Goal: Information Seeking & Learning: Learn about a topic

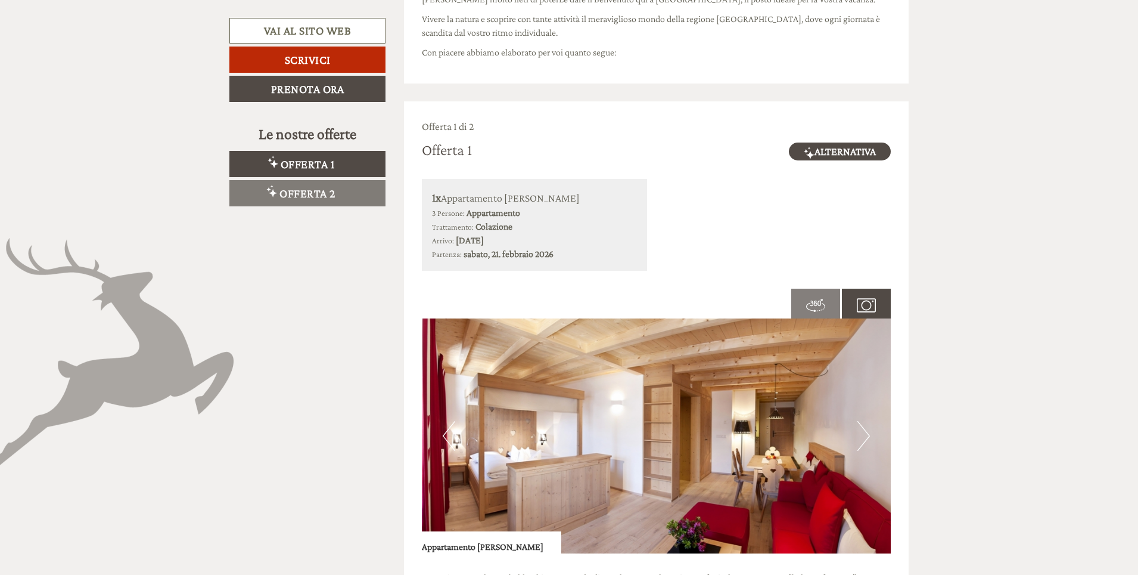
scroll to position [596, 0]
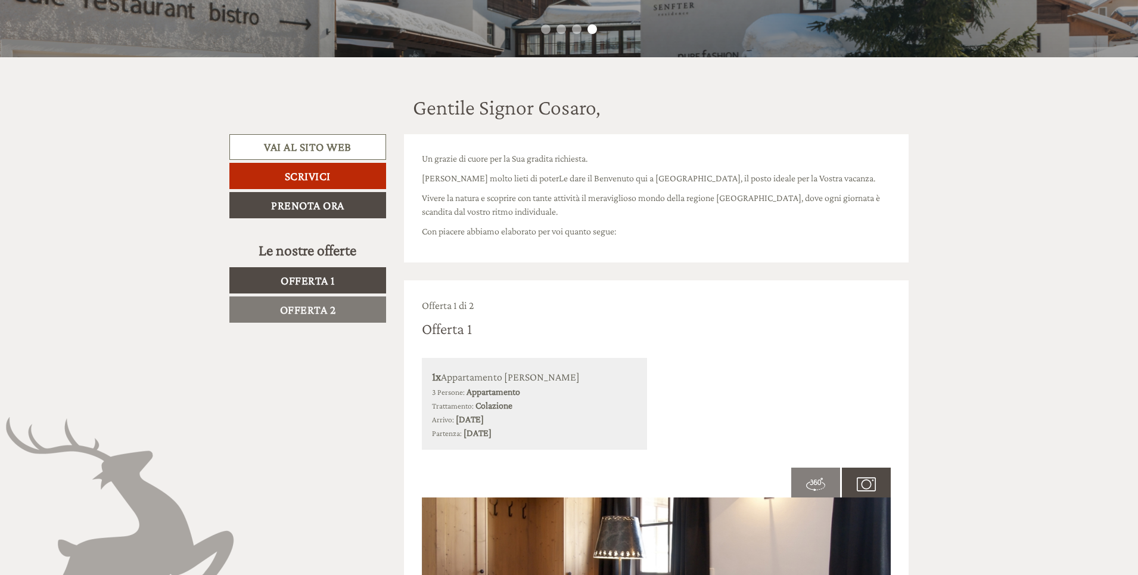
scroll to position [536, 0]
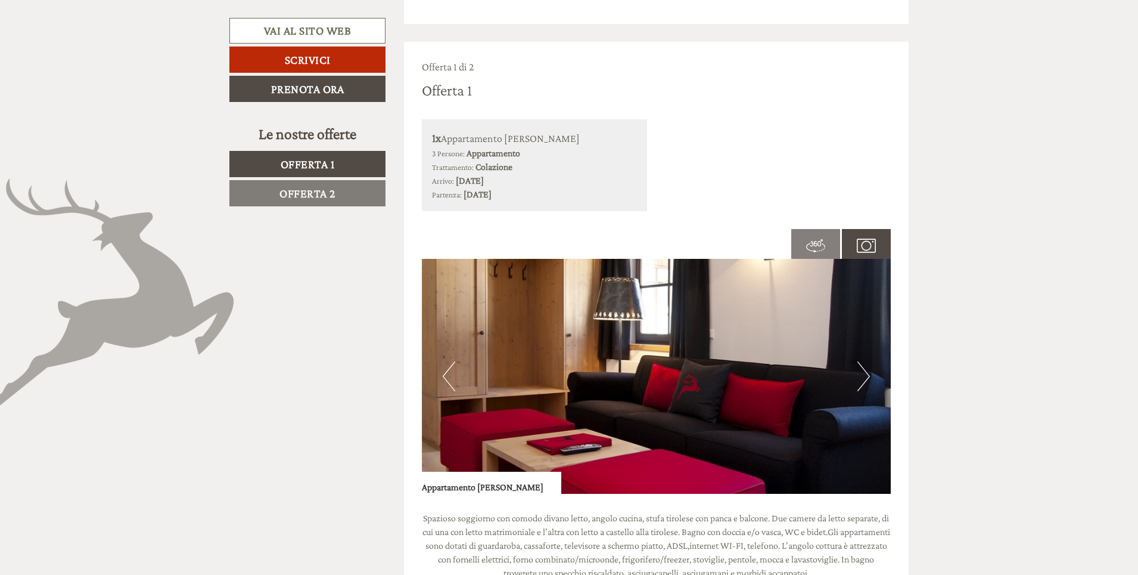
scroll to position [775, 0]
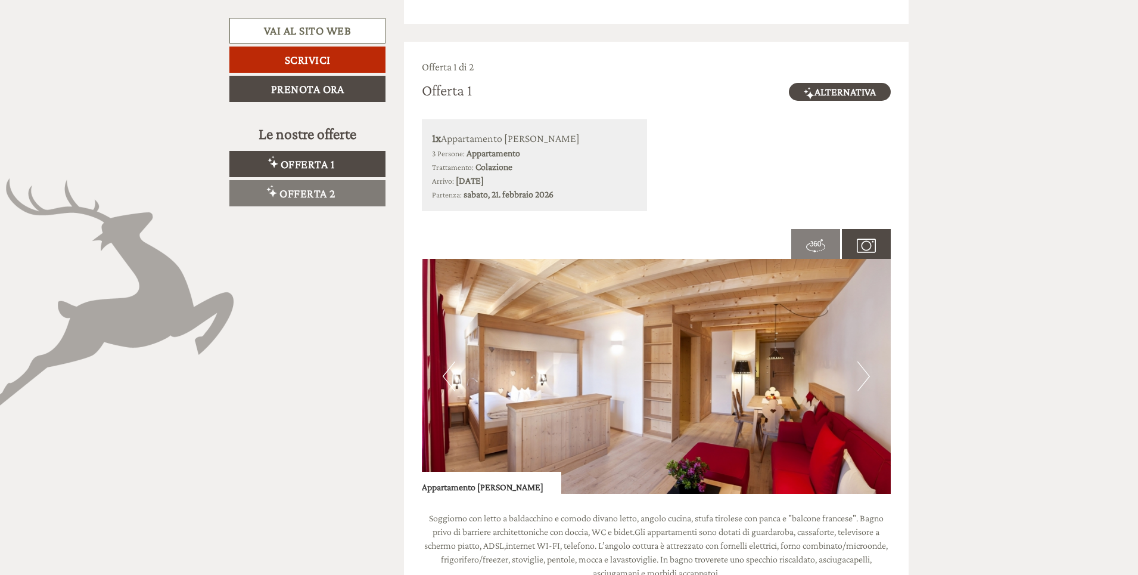
scroll to position [1013, 0]
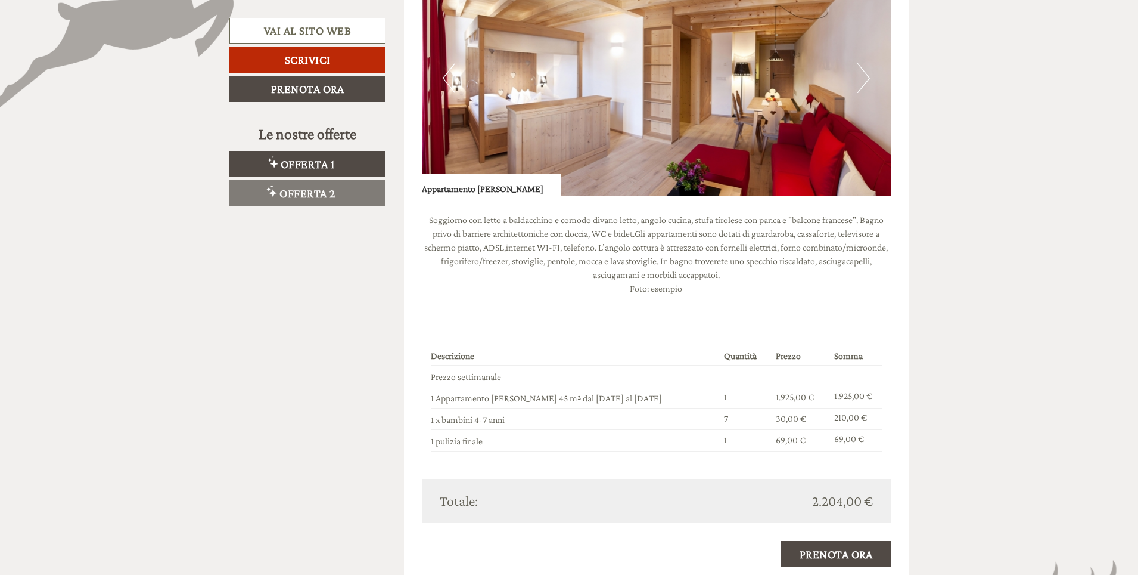
click at [865, 72] on button "Next" at bounding box center [864, 78] width 13 height 30
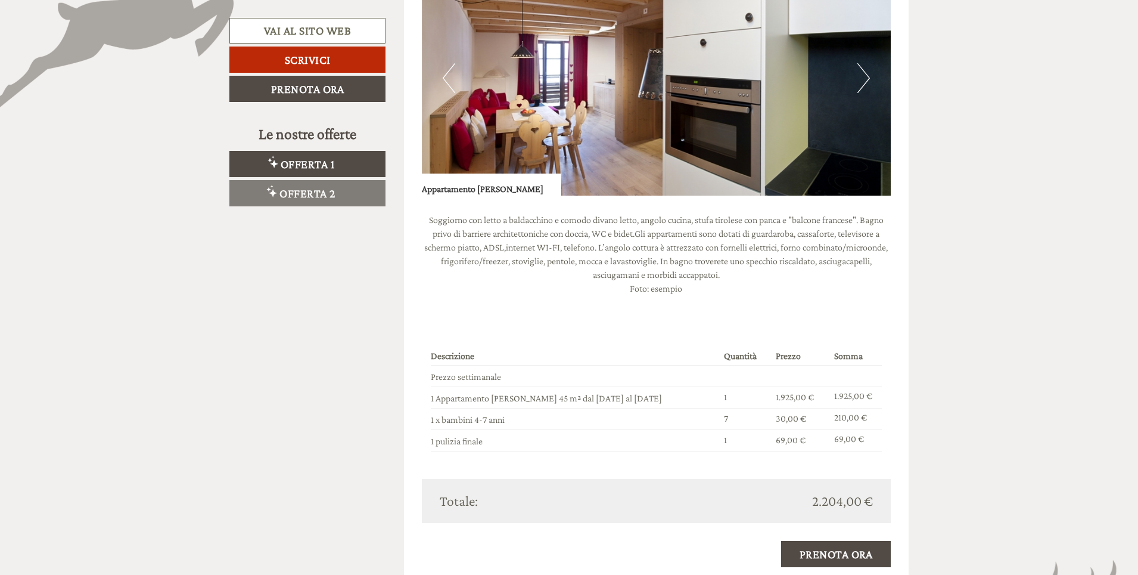
click at [867, 74] on button "Next" at bounding box center [864, 78] width 13 height 30
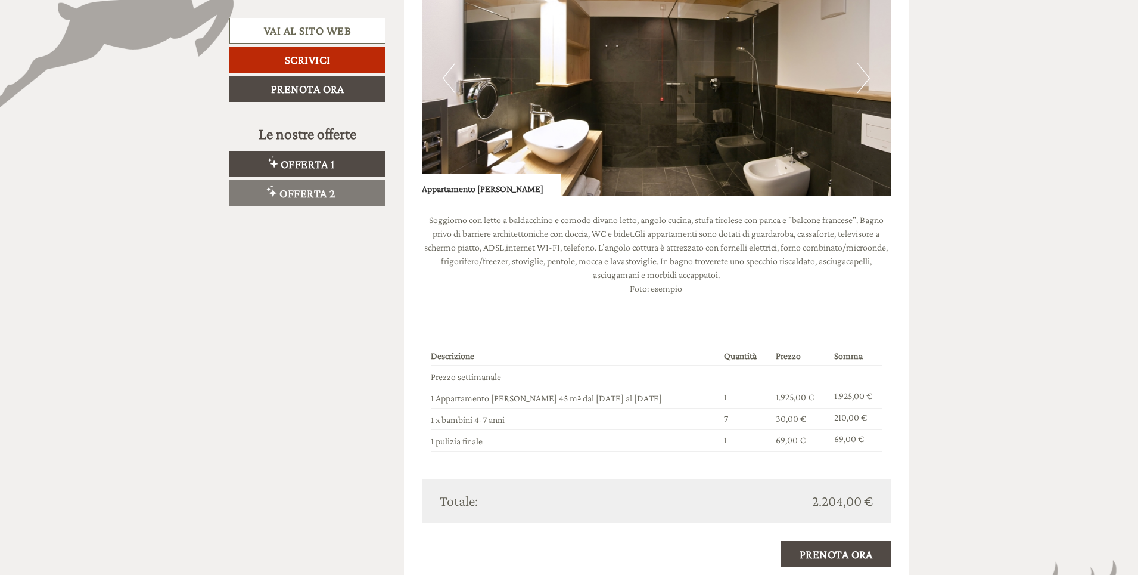
click at [870, 77] on img at bounding box center [657, 78] width 470 height 235
click at [864, 77] on button "Next" at bounding box center [864, 78] width 13 height 30
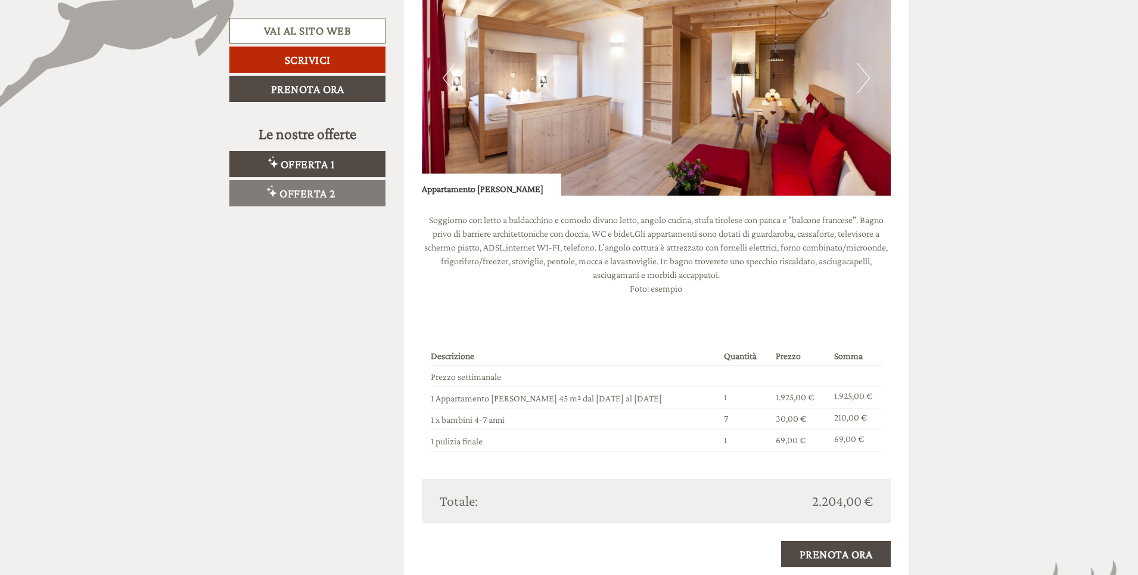
click at [864, 75] on button "Next" at bounding box center [864, 78] width 13 height 30
